Goal: Information Seeking & Learning: Learn about a topic

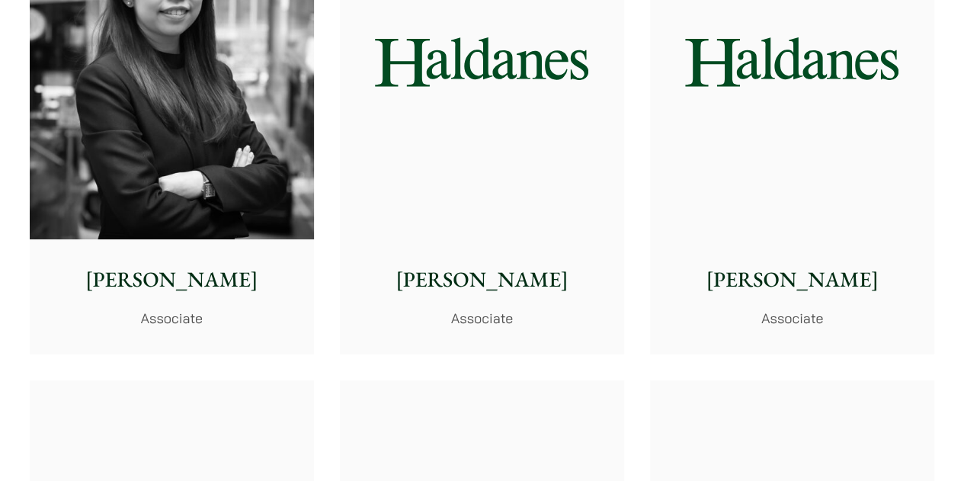
scroll to position [5642, 0]
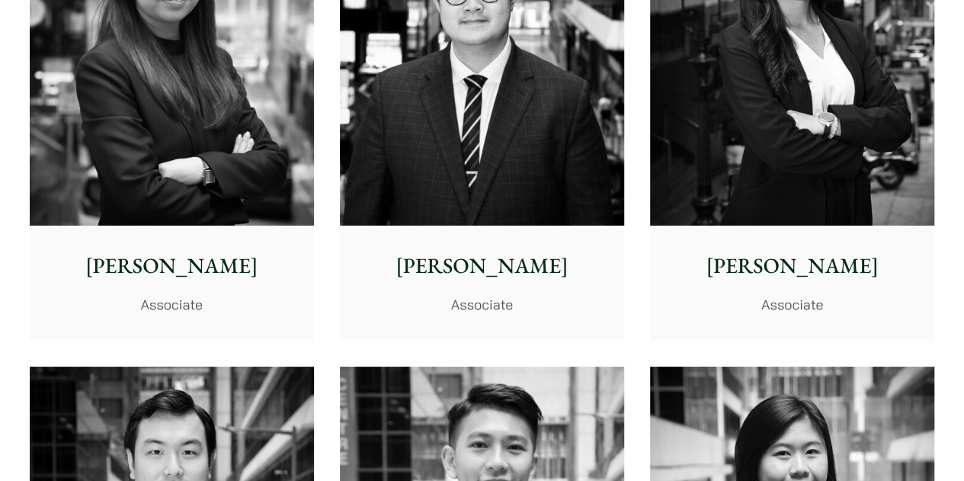
click at [828, 284] on div "Joanne Lam Associate" at bounding box center [792, 283] width 284 height 114
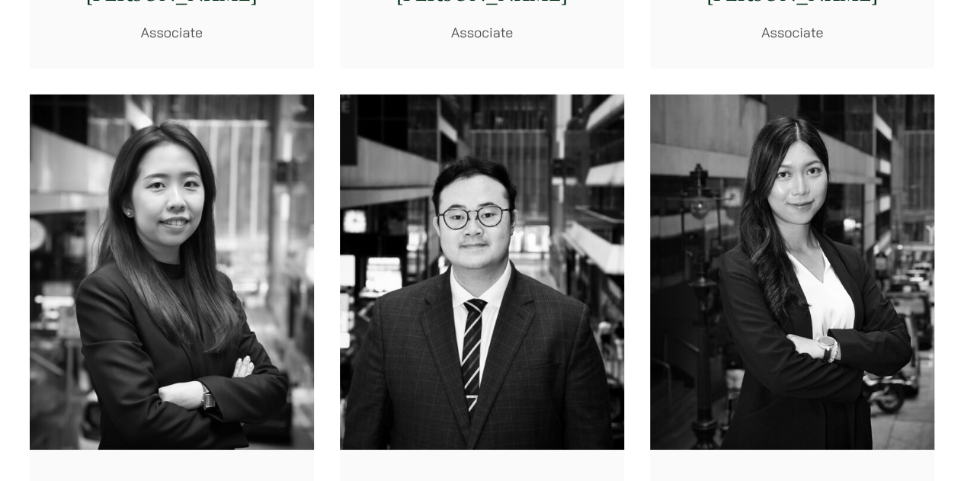
scroll to position [5413, 0]
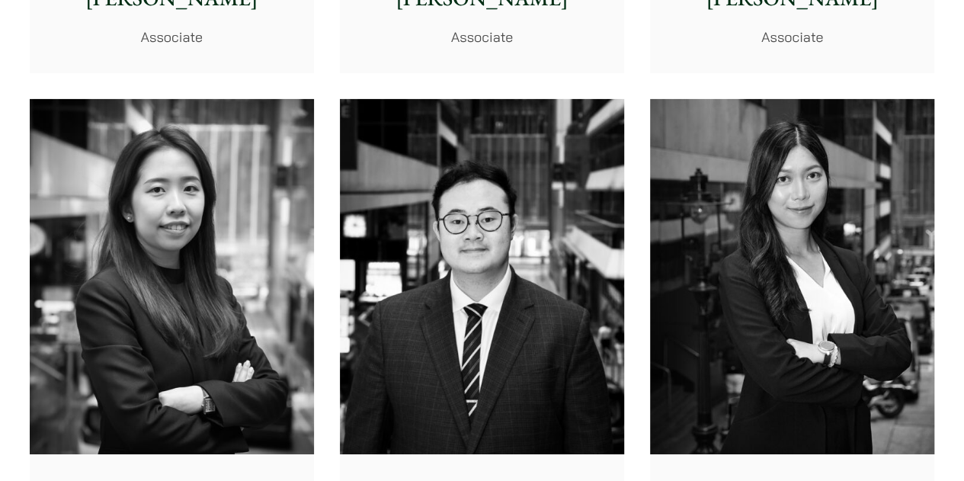
click at [290, 202] on img at bounding box center [172, 277] width 284 height 356
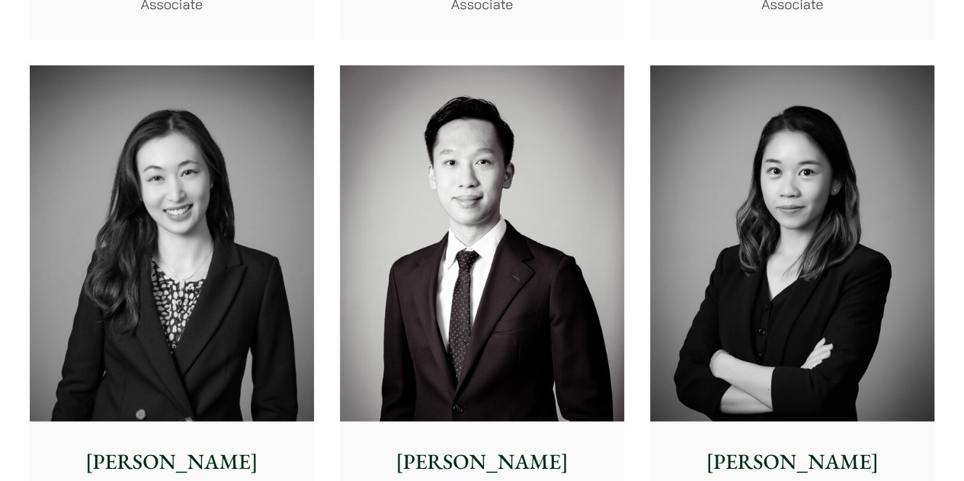
scroll to position [5032, 0]
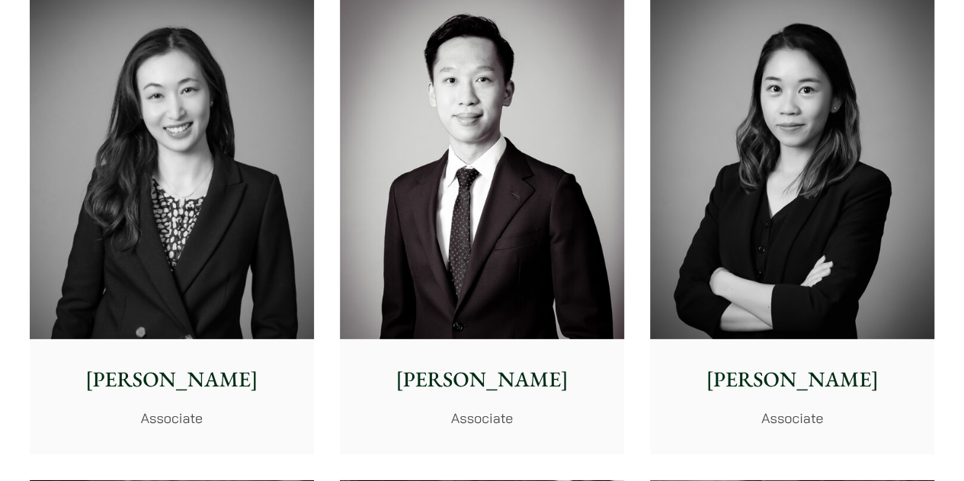
click at [201, 135] on img at bounding box center [172, 161] width 284 height 356
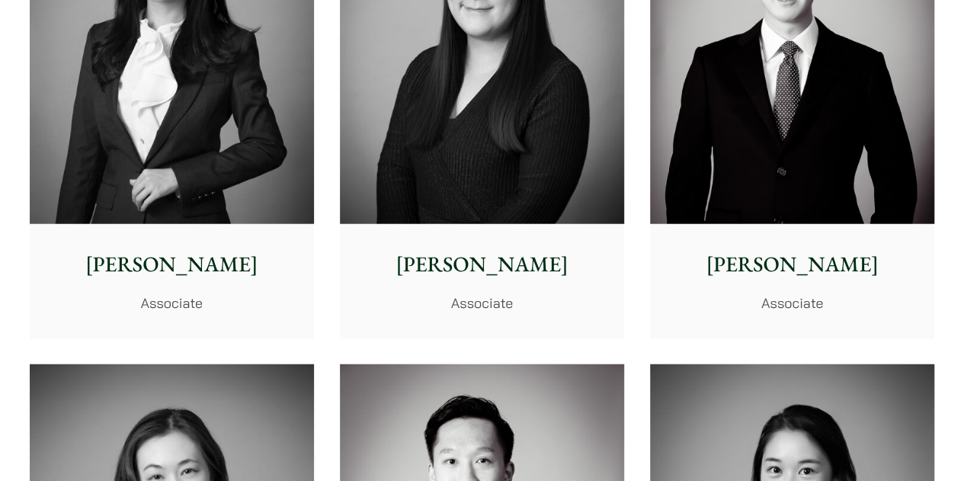
scroll to position [4499, 0]
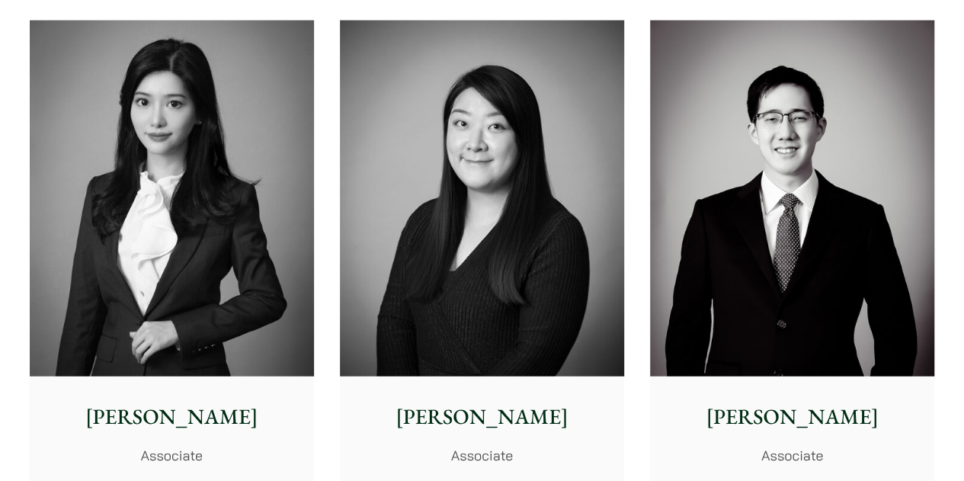
click at [235, 256] on img at bounding box center [172, 199] width 284 height 356
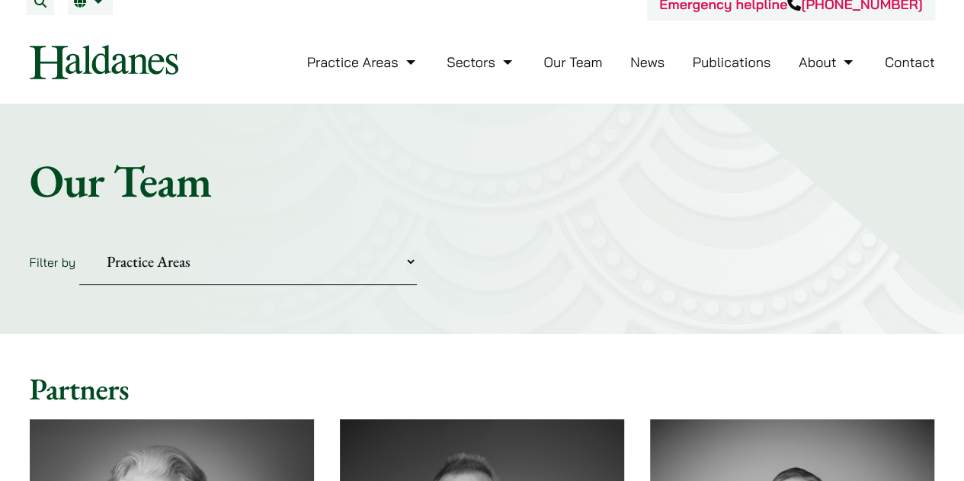
scroll to position [2, 0]
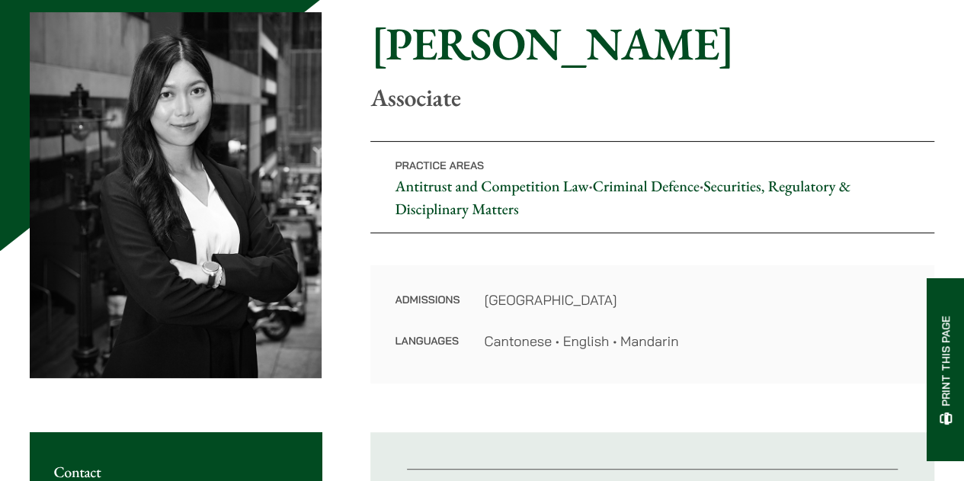
scroll to position [152, 0]
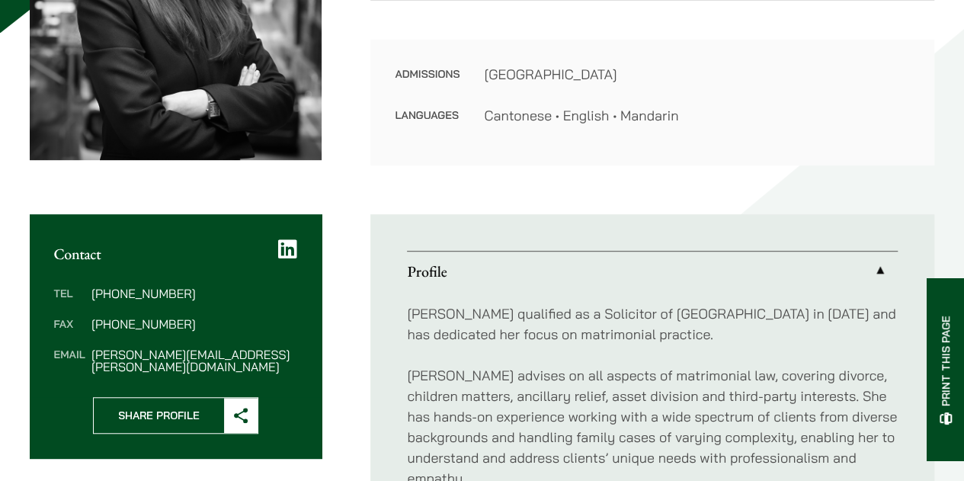
scroll to position [534, 0]
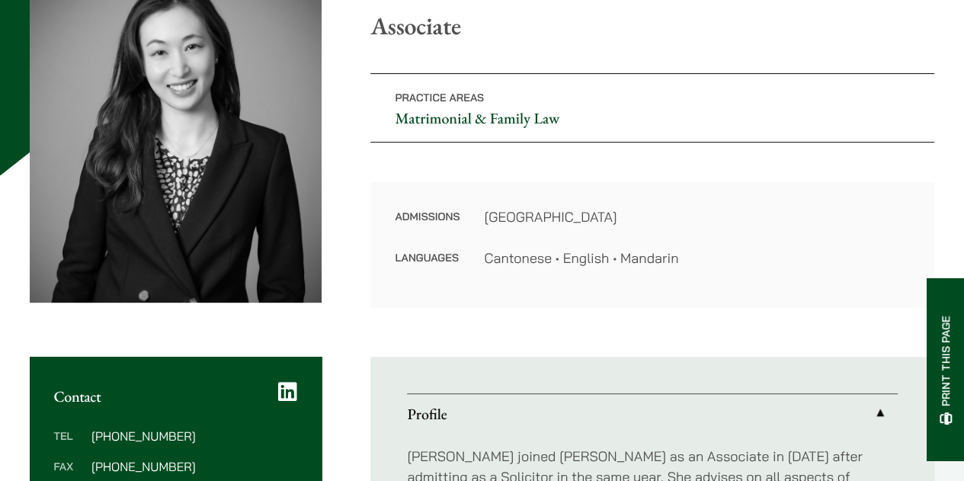
scroll to position [229, 0]
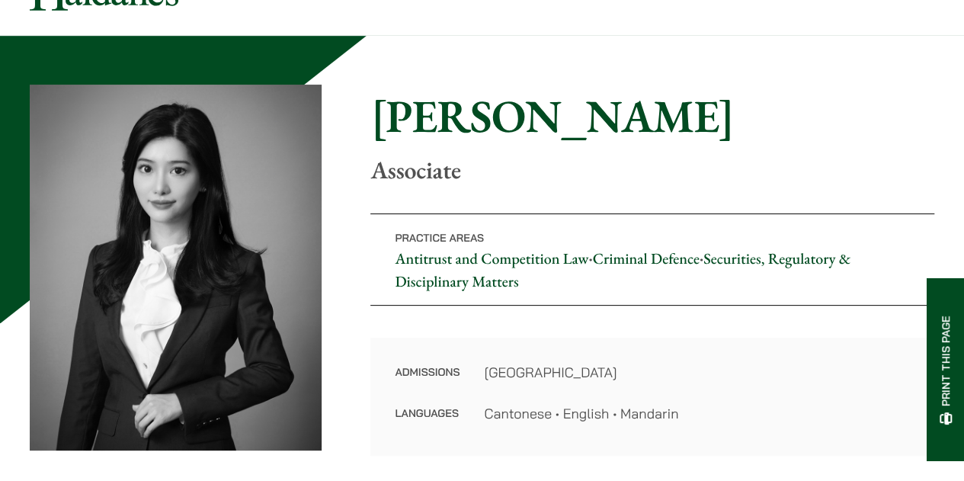
scroll to position [76, 0]
